Goal: Information Seeking & Learning: Learn about a topic

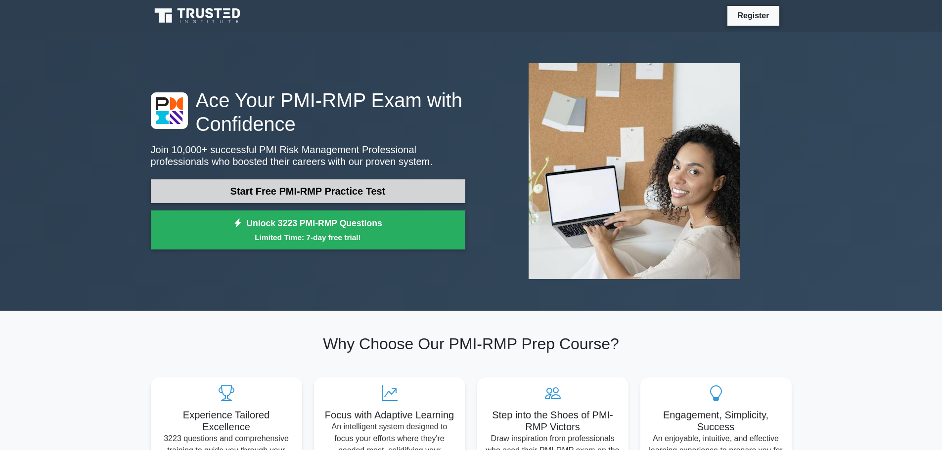
click at [362, 191] on link "Start Free PMI-RMP Practice Test" at bounding box center [308, 191] width 314 height 24
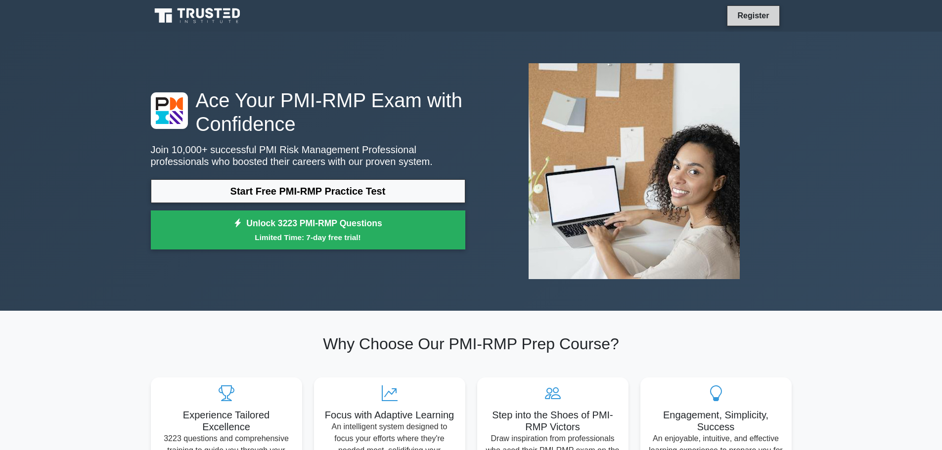
click at [760, 16] on link "Register" at bounding box center [753, 15] width 44 height 12
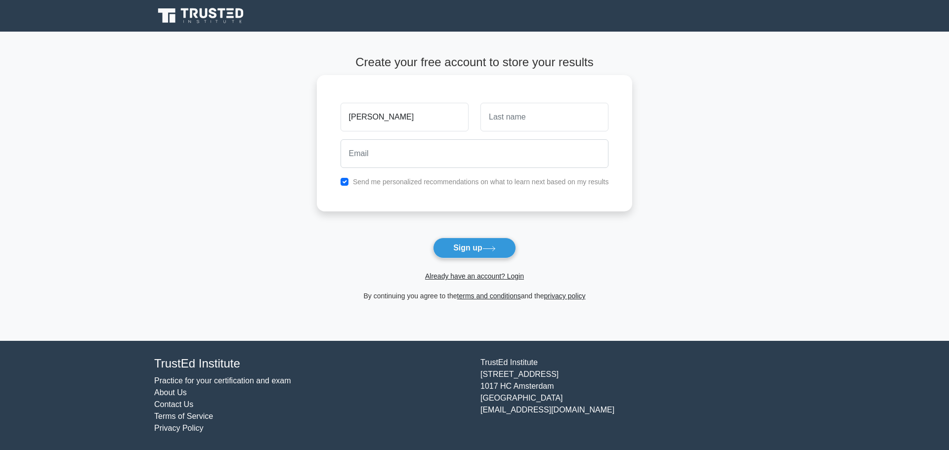
type input "Sumesh"
type input "Mohanan"
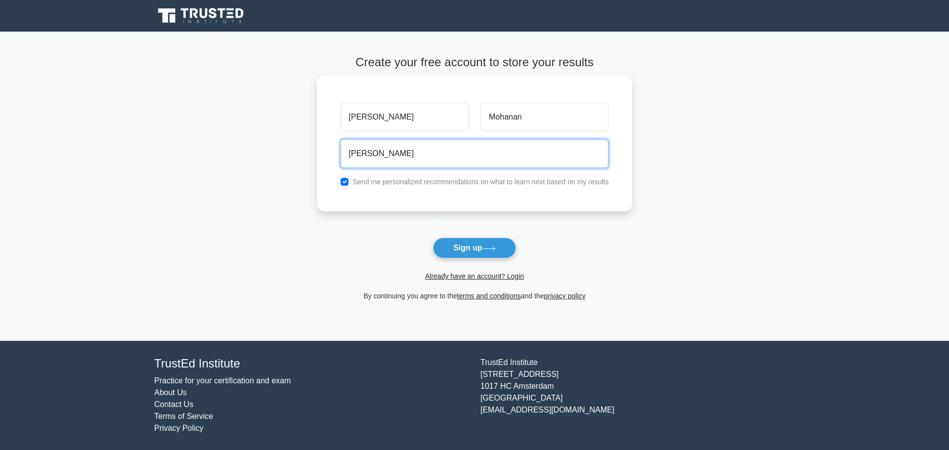
type input "sumeshcm29031991@gmail.com"
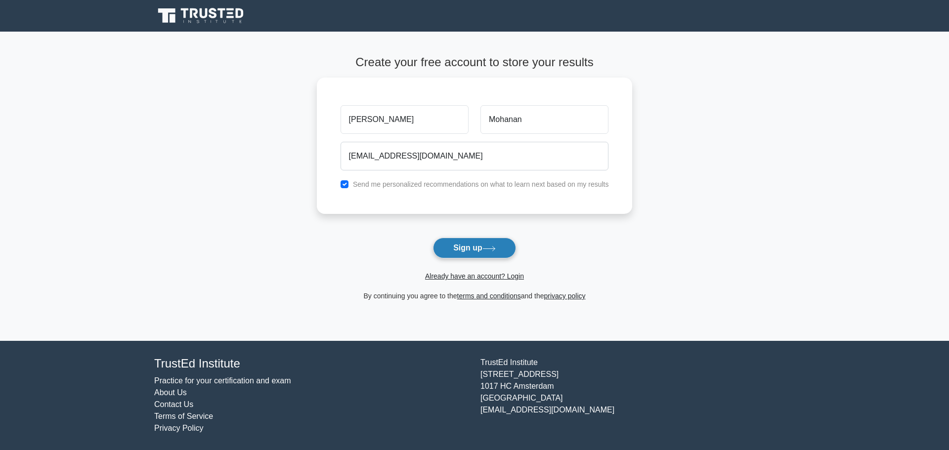
click at [487, 242] on button "Sign up" at bounding box center [474, 248] width 83 height 21
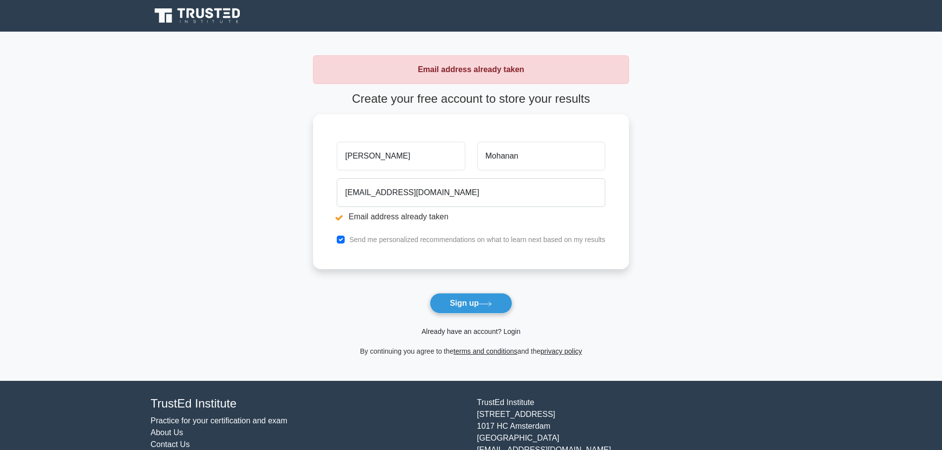
click at [478, 334] on link "Already have an account? Login" at bounding box center [470, 332] width 99 height 8
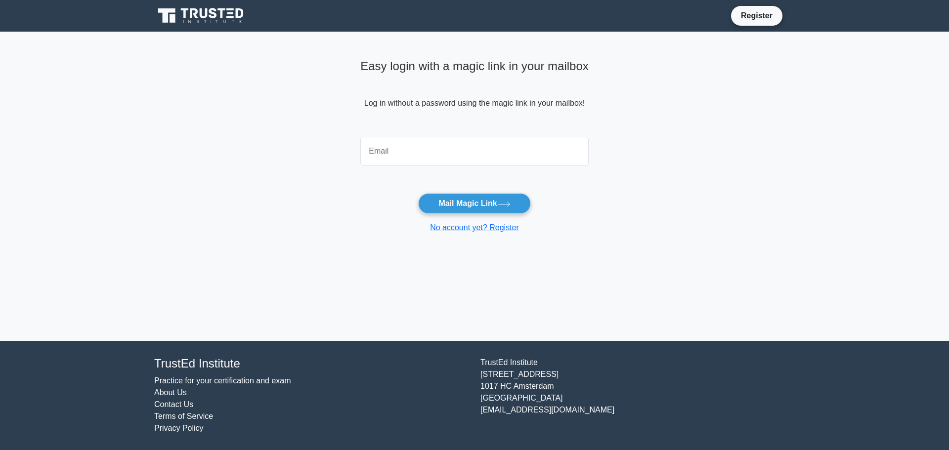
click at [419, 152] on input "email" at bounding box center [474, 151] width 228 height 29
type input "sumeshcm29031991@gmail.com"
click at [448, 209] on button "Mail Magic Link" at bounding box center [474, 203] width 112 height 21
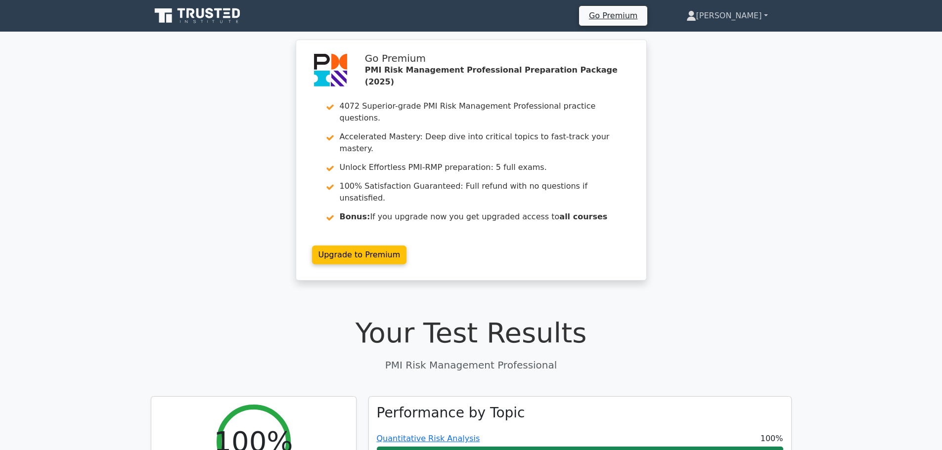
click at [743, 13] on link "[PERSON_NAME]" at bounding box center [726, 16] width 129 height 20
click at [725, 40] on link "Profile" at bounding box center [702, 39] width 78 height 16
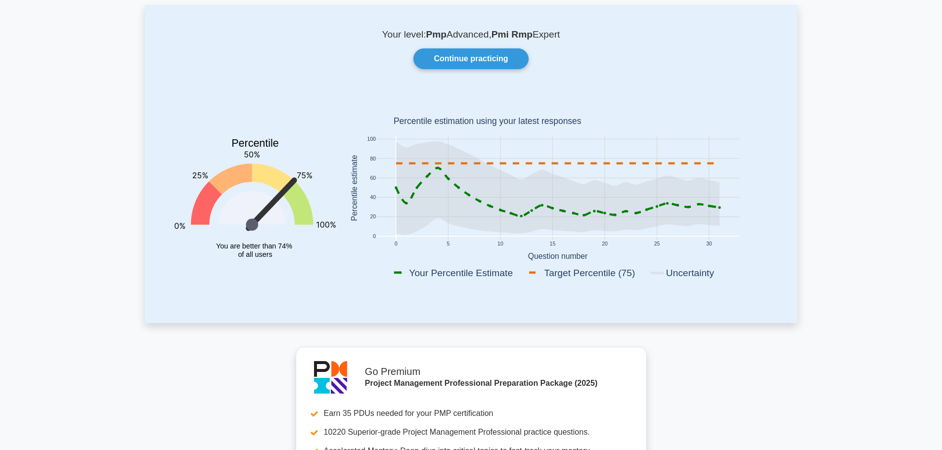
scroll to position [49, 0]
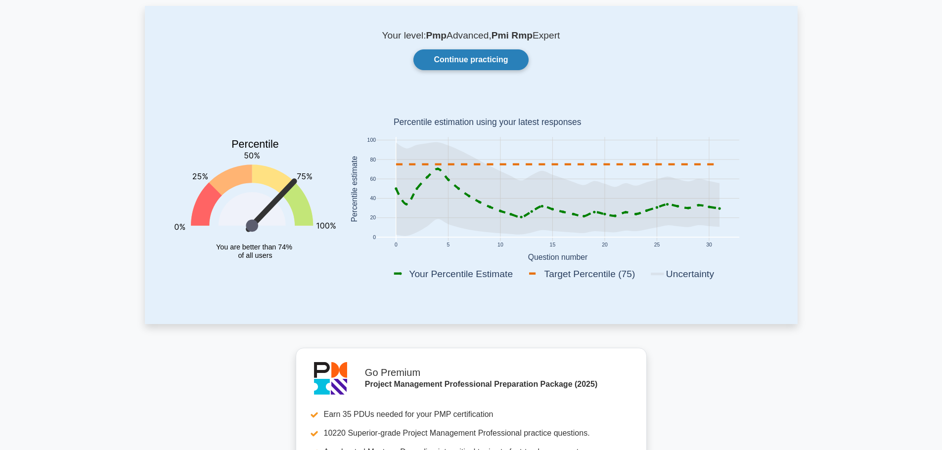
click at [483, 60] on link "Continue practicing" at bounding box center [470, 59] width 115 height 21
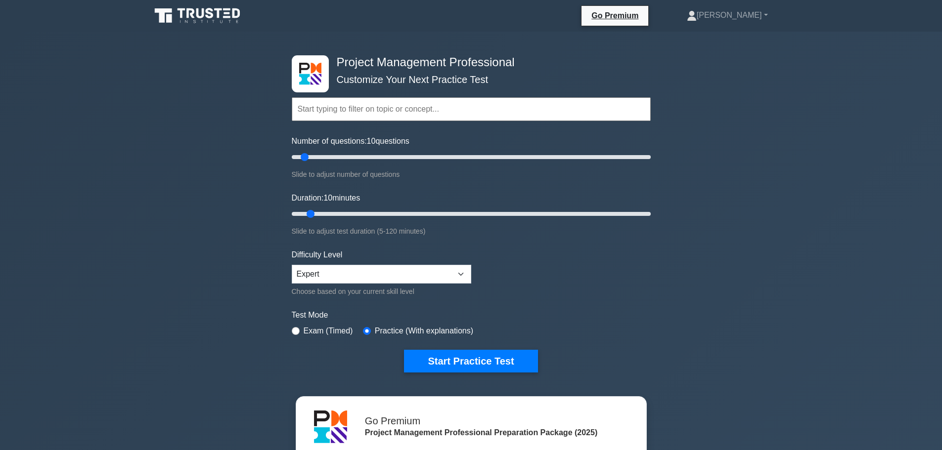
click at [201, 20] on icon at bounding box center [198, 15] width 95 height 19
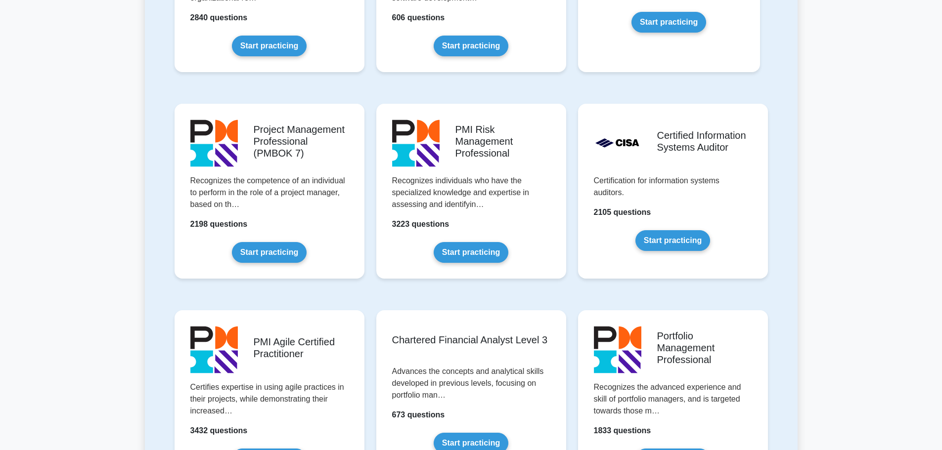
scroll to position [731, 0]
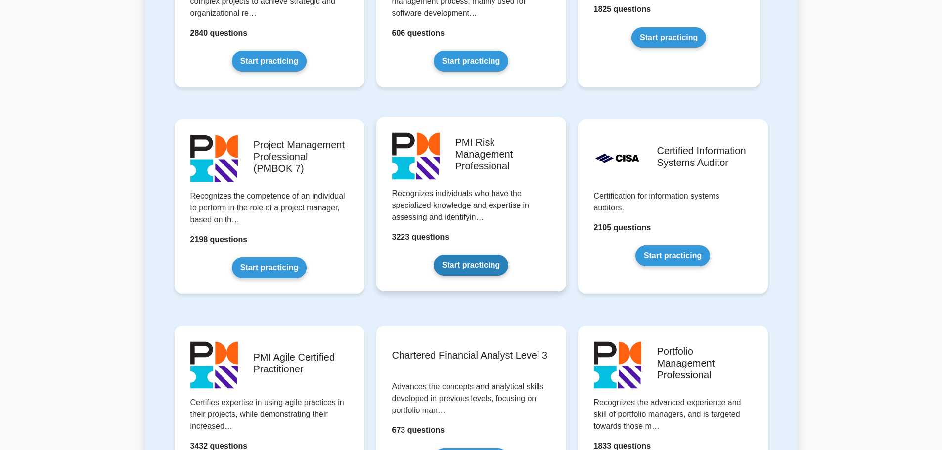
click at [470, 264] on link "Start practicing" at bounding box center [471, 265] width 75 height 21
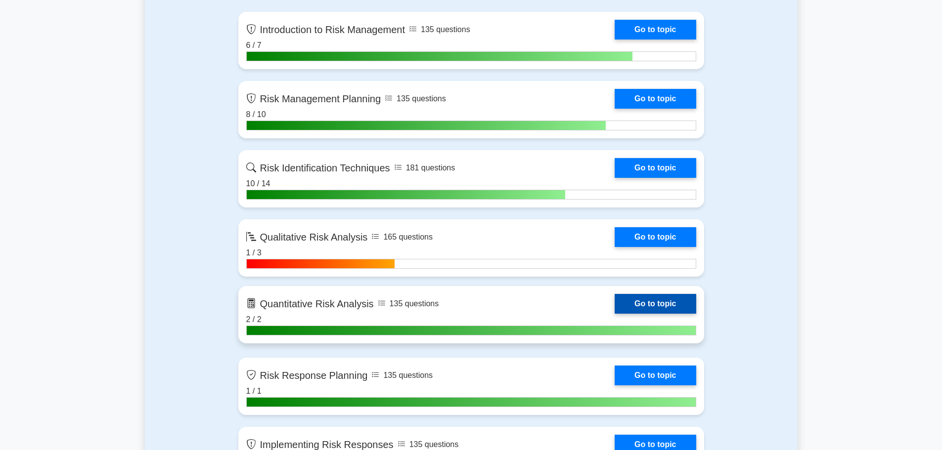
scroll to position [544, 0]
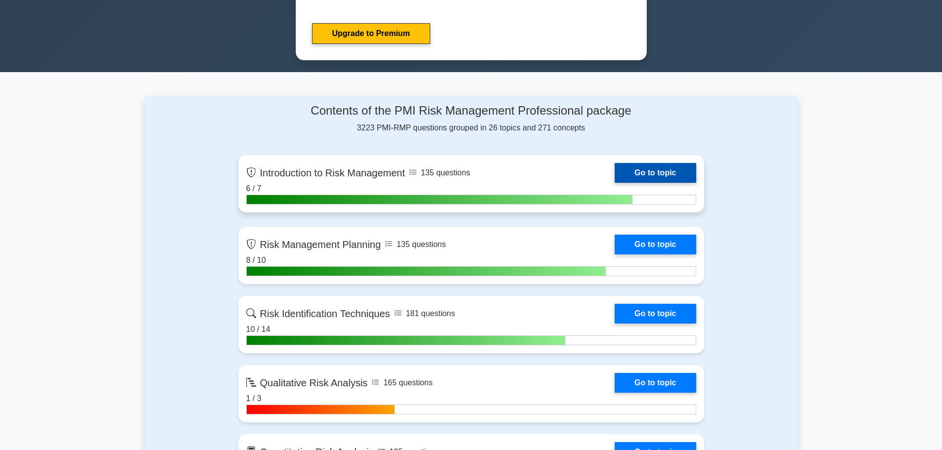
click at [657, 174] on link "Go to topic" at bounding box center [654, 173] width 81 height 20
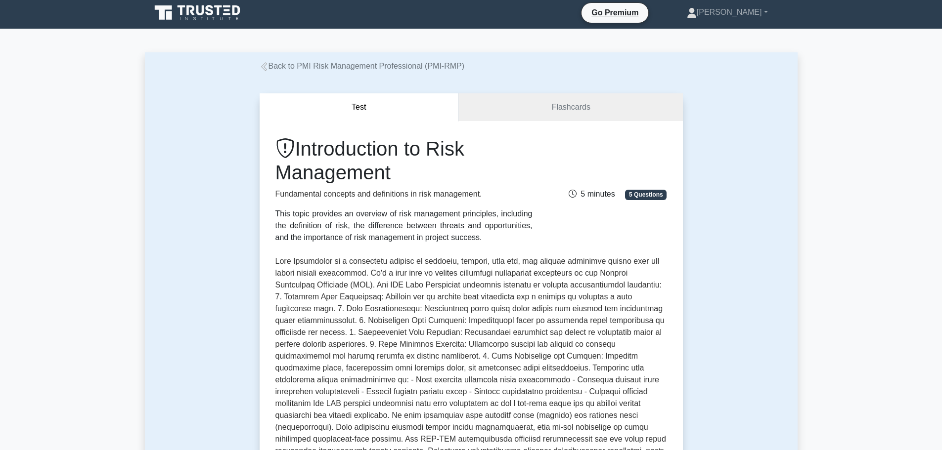
scroll to position [247, 0]
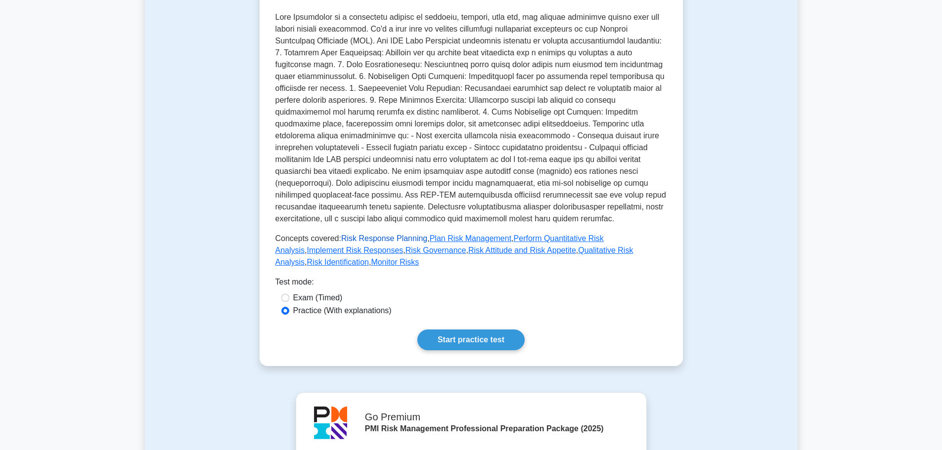
click at [371, 239] on link "Risk Response Planning" at bounding box center [384, 238] width 86 height 8
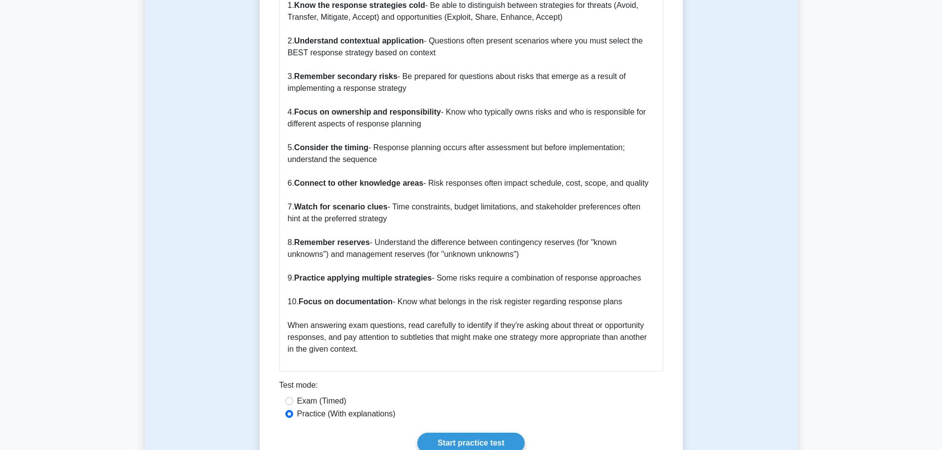
scroll to position [1236, 0]
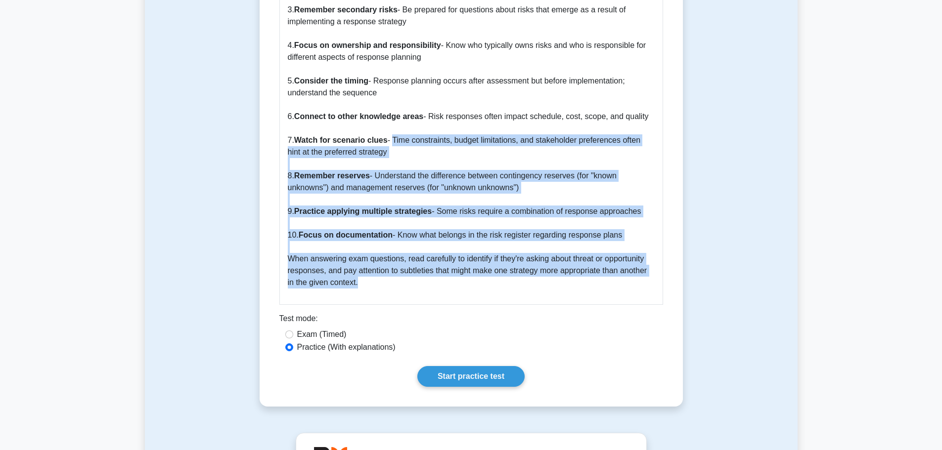
drag, startPoint x: 392, startPoint y: 131, endPoint x: 363, endPoint y: 275, distance: 146.4
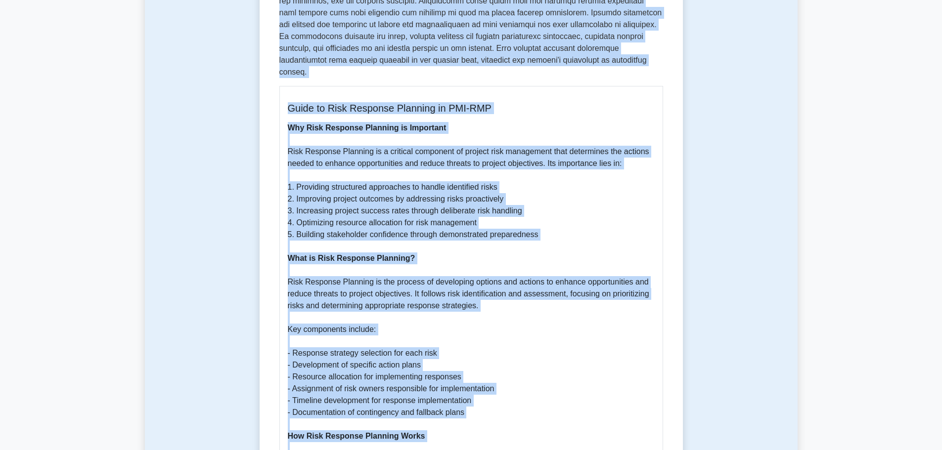
scroll to position [0, 0]
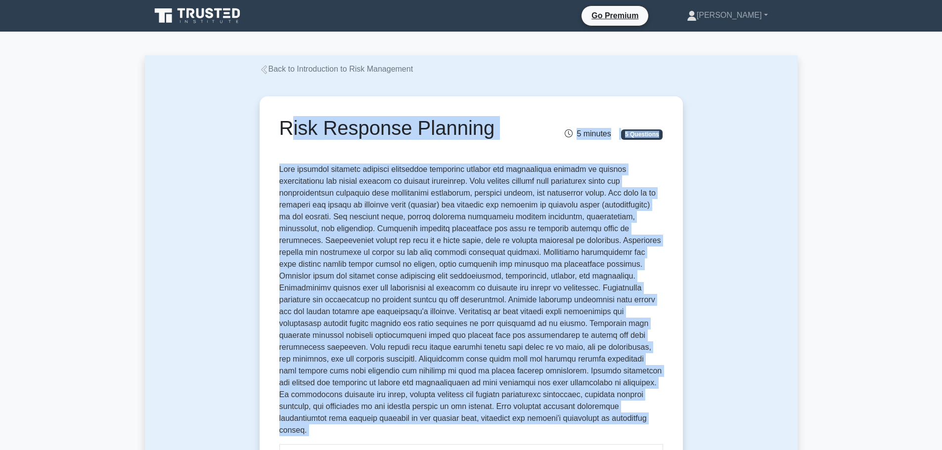
drag, startPoint x: 364, startPoint y: 271, endPoint x: 278, endPoint y: 137, distance: 159.2
copy div "Risk Response Planning 5 minutes 5 Questions Risk response planning involves de…"
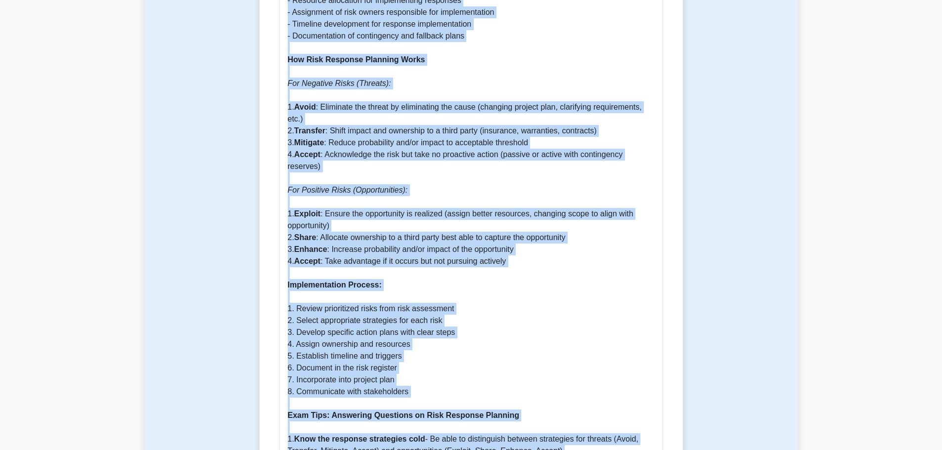
scroll to position [741, 0]
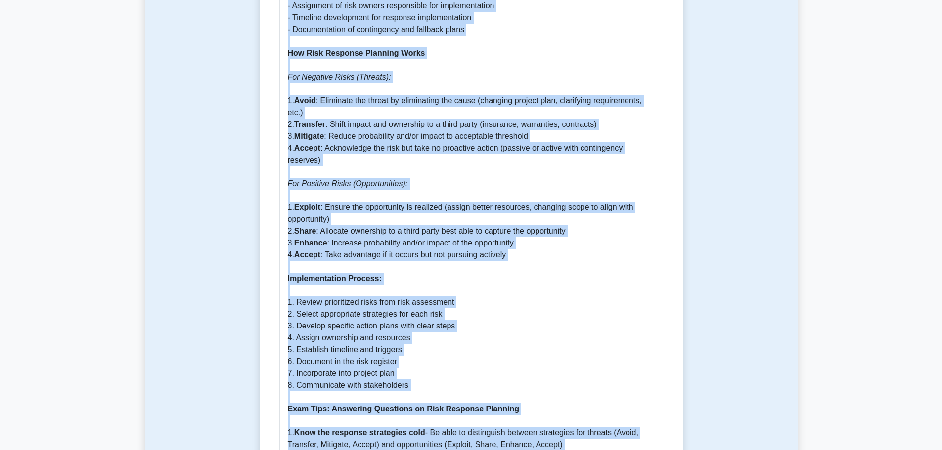
click at [335, 309] on p "Why Risk Response Planning is Important Risk Response Planning is a critical co…" at bounding box center [471, 261] width 367 height 1044
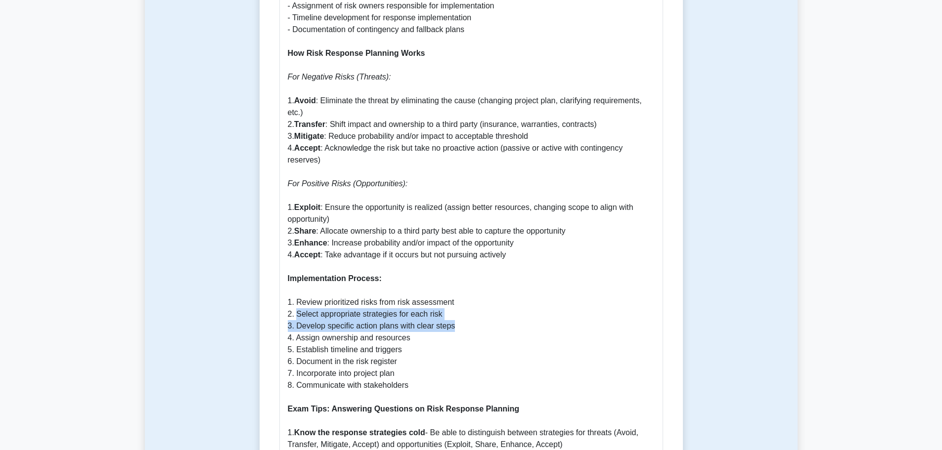
drag, startPoint x: 296, startPoint y: 302, endPoint x: 512, endPoint y: 313, distance: 215.8
click at [522, 320] on p "Why Risk Response Planning is Important Risk Response Planning is a critical co…" at bounding box center [471, 261] width 367 height 1044
